Goal: Task Accomplishment & Management: Use online tool/utility

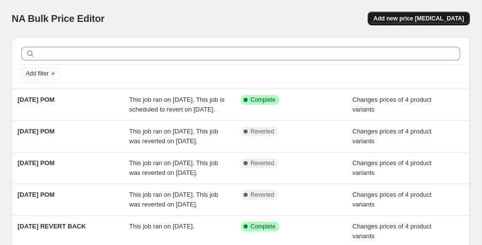
click at [411, 15] on span "Add new price [MEDICAL_DATA]" at bounding box center [419, 19] width 91 height 8
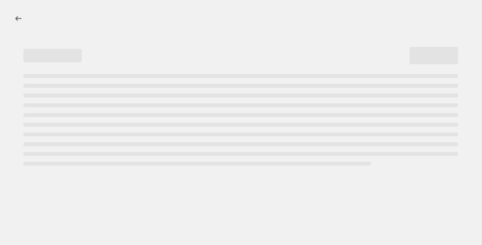
select select "percentage"
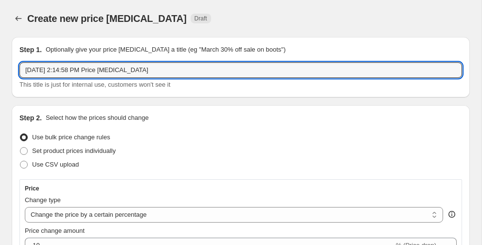
drag, startPoint x: 164, startPoint y: 71, endPoint x: -29, endPoint y: 55, distance: 194.3
click at [0, 55] on html "Home Settings Plans Skip to content Create new price [MEDICAL_DATA]. This page …" at bounding box center [241, 122] width 482 height 245
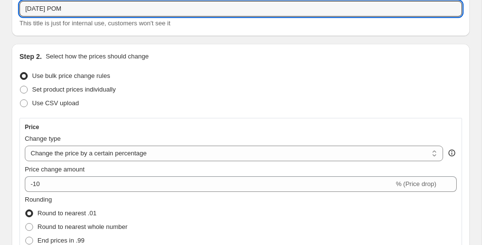
scroll to position [62, 0]
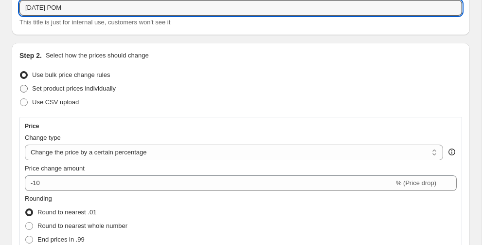
type input "[DATE] POM"
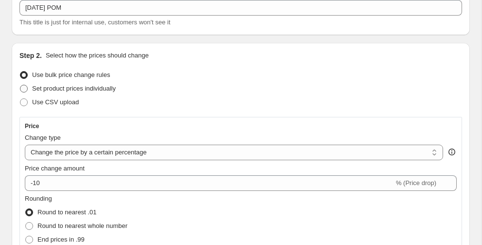
click at [116, 92] on span "Set product prices individually" at bounding box center [74, 89] width 84 height 10
click at [20, 85] on input "Set product prices individually" at bounding box center [20, 85] width 0 height 0
radio input "true"
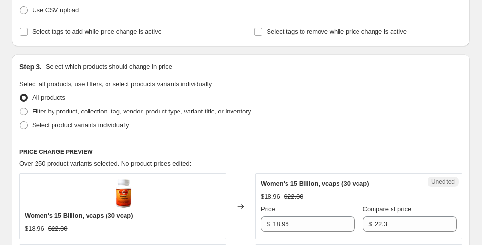
scroll to position [162, 0]
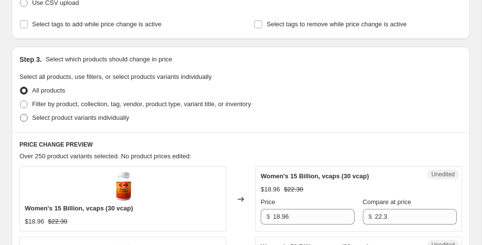
click at [123, 120] on span "Select product variants individually" at bounding box center [80, 117] width 97 height 7
click at [20, 114] on input "Select product variants individually" at bounding box center [20, 114] width 0 height 0
radio input "true"
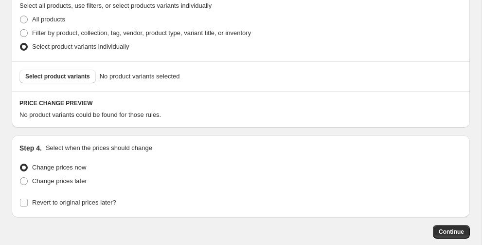
scroll to position [233, 0]
click at [82, 78] on span "Select product variants" at bounding box center [57, 76] width 65 height 8
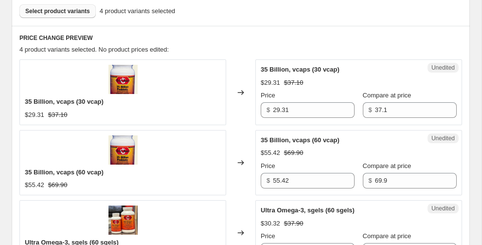
scroll to position [299, 0]
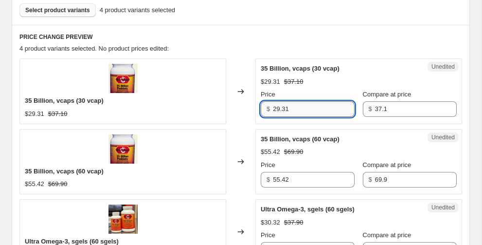
click at [300, 103] on input "29.31" at bounding box center [314, 109] width 82 height 16
click at [299, 103] on input "29.31" at bounding box center [314, 109] width 82 height 16
click at [279, 106] on input "29.31" at bounding box center [314, 109] width 82 height 16
type input "28.25"
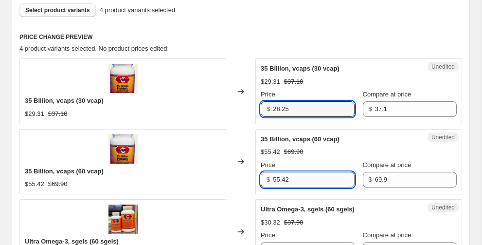
click at [282, 179] on input "55.42" at bounding box center [314, 180] width 82 height 16
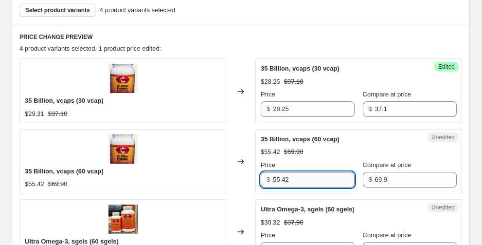
click at [282, 179] on input "55.42" at bounding box center [314, 180] width 82 height 16
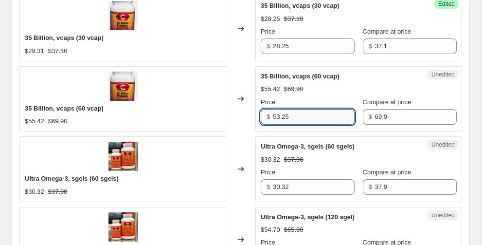
scroll to position [391, 0]
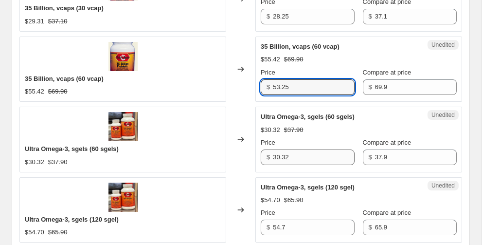
type input "53.25"
click at [284, 156] on input "30.32" at bounding box center [314, 157] width 82 height 16
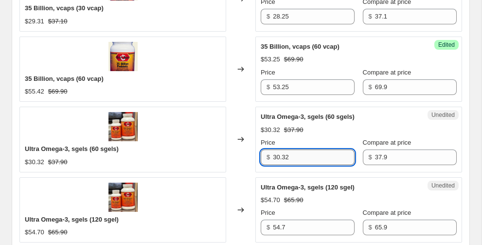
click at [284, 156] on input "30.32" at bounding box center [314, 157] width 82 height 16
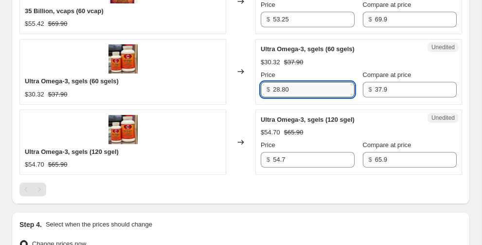
scroll to position [460, 0]
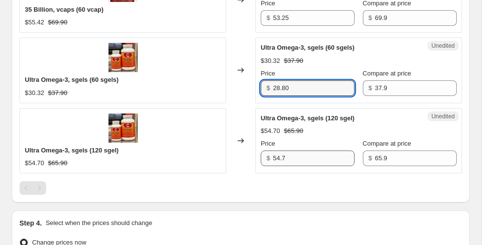
type input "28.80"
click at [284, 155] on input "54.7" at bounding box center [314, 158] width 82 height 16
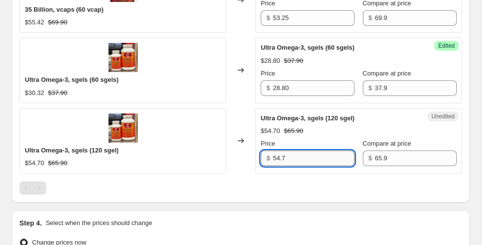
click at [284, 155] on input "54.7" at bounding box center [314, 158] width 82 height 16
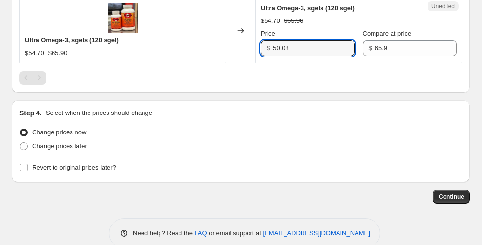
scroll to position [588, 0]
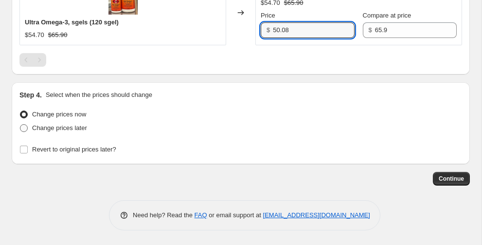
type input "50.08"
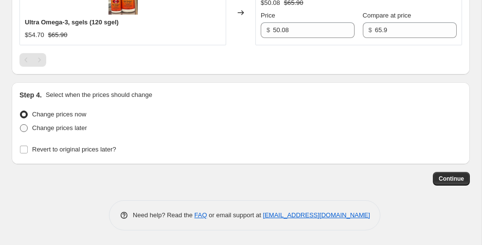
click at [72, 128] on span "Change prices later" at bounding box center [59, 127] width 55 height 7
click at [20, 125] on input "Change prices later" at bounding box center [20, 124] width 0 height 0
radio input "true"
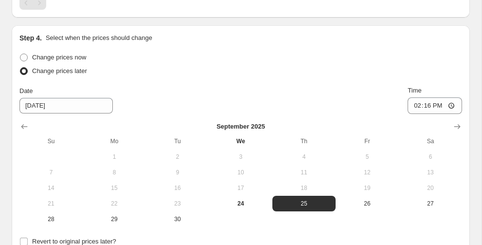
scroll to position [646, 0]
click at [461, 124] on icon "Show next month, October 2025" at bounding box center [458, 126] width 10 height 10
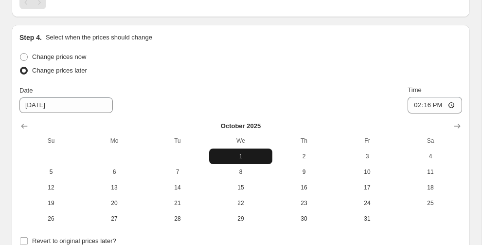
click at [248, 156] on span "1" at bounding box center [240, 156] width 55 height 8
type input "10/1/2025"
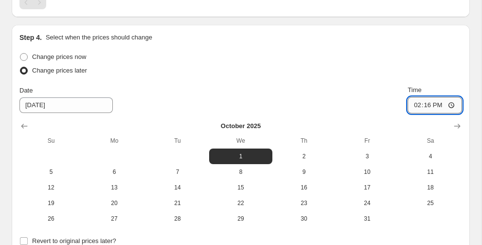
click at [415, 104] on input "14:16" at bounding box center [435, 105] width 54 height 17
type input "00:00"
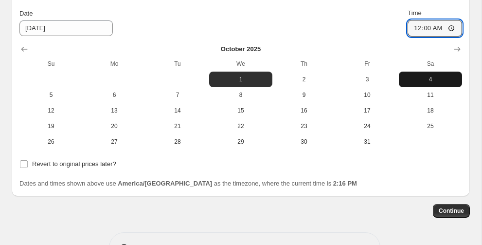
scroll to position [723, 0]
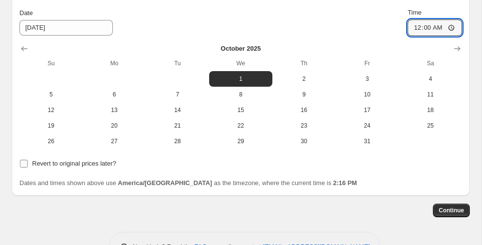
click at [72, 164] on span "Revert to original prices later?" at bounding box center [74, 163] width 84 height 7
click at [28, 164] on input "Revert to original prices later?" at bounding box center [24, 164] width 8 height 8
checkbox input "true"
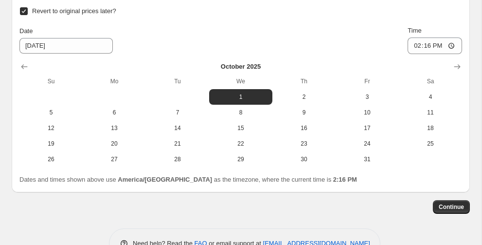
scroll to position [877, 0]
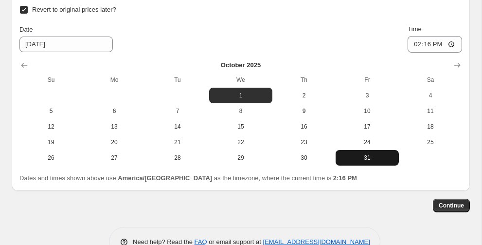
click at [365, 153] on button "31" at bounding box center [367, 158] width 63 height 16
type input "10/31/2025"
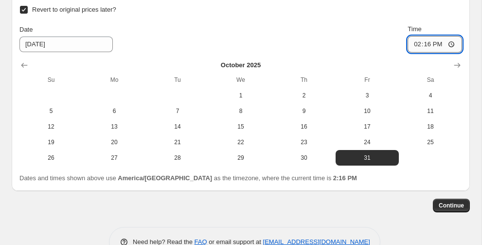
click at [414, 43] on input "14:16" at bounding box center [435, 44] width 54 height 17
click at [429, 44] on input "23:16" at bounding box center [435, 44] width 54 height 17
type input "23:59"
click at [322, 25] on div "Date 10/31/2025 Time 23:59" at bounding box center [240, 38] width 443 height 28
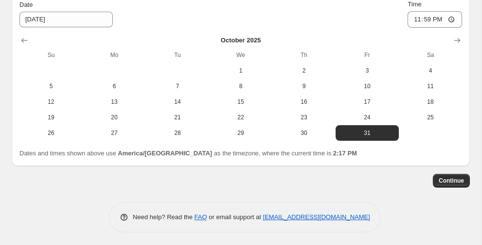
scroll to position [904, 0]
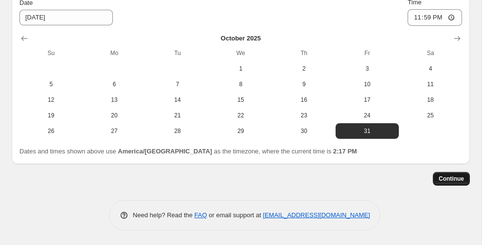
click at [451, 179] on span "Continue" at bounding box center [451, 179] width 25 height 8
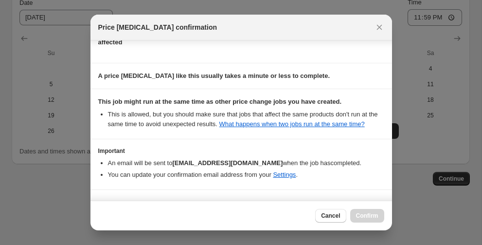
scroll to position [111, 0]
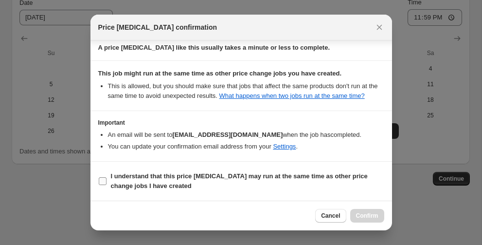
click at [104, 179] on input "I understand that this price change job may run at the same time as other price…" at bounding box center [103, 181] width 8 height 8
checkbox input "true"
click at [364, 215] on span "Confirm" at bounding box center [367, 216] width 22 height 8
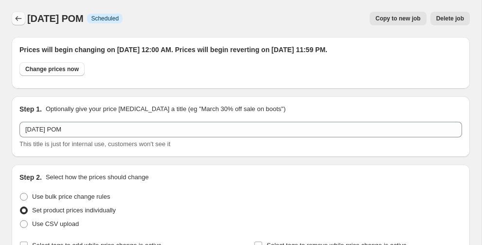
click at [18, 18] on icon "Price change jobs" at bounding box center [19, 19] width 10 height 10
